Goal: Navigation & Orientation: Find specific page/section

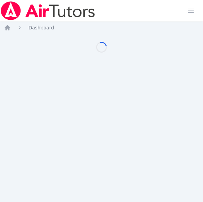
scroll to position [0, 3]
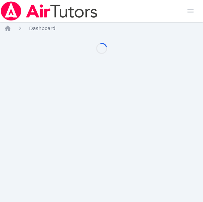
scroll to position [0, 3]
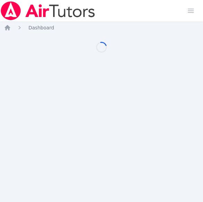
scroll to position [0, 3]
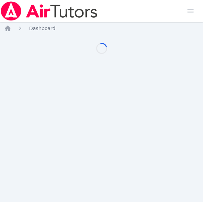
scroll to position [0, 3]
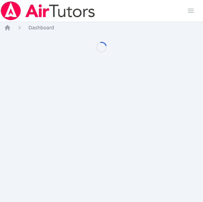
scroll to position [0, 3]
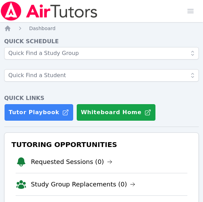
click at [134, 8] on div "Home Sessions Study Groups Students Messages Open user menu Melissa Obichukwu O…" at bounding box center [101, 11] width 203 height 22
